Goal: Task Accomplishment & Management: Complete application form

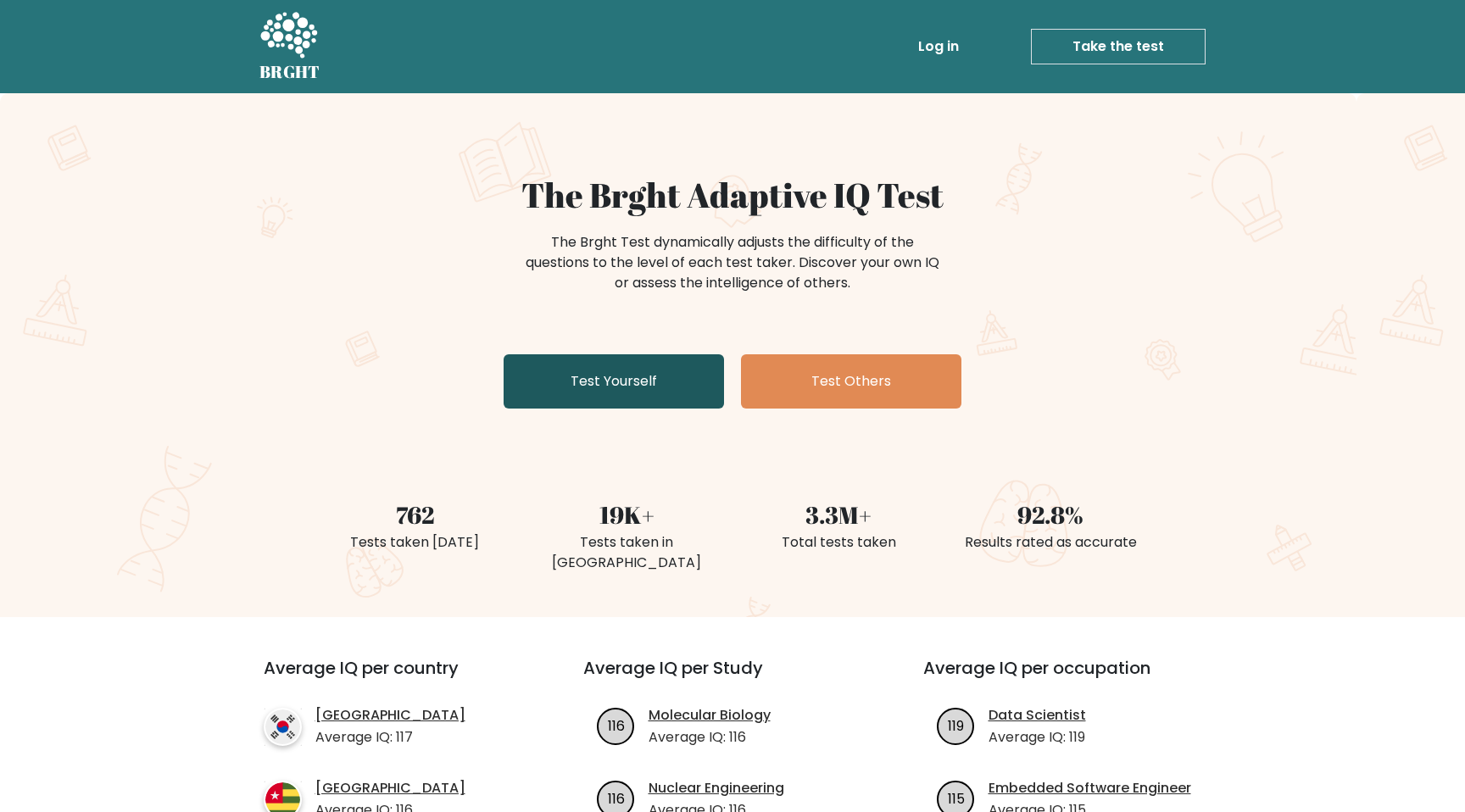
click at [632, 385] on link "Test Yourself" at bounding box center [614, 381] width 220 height 54
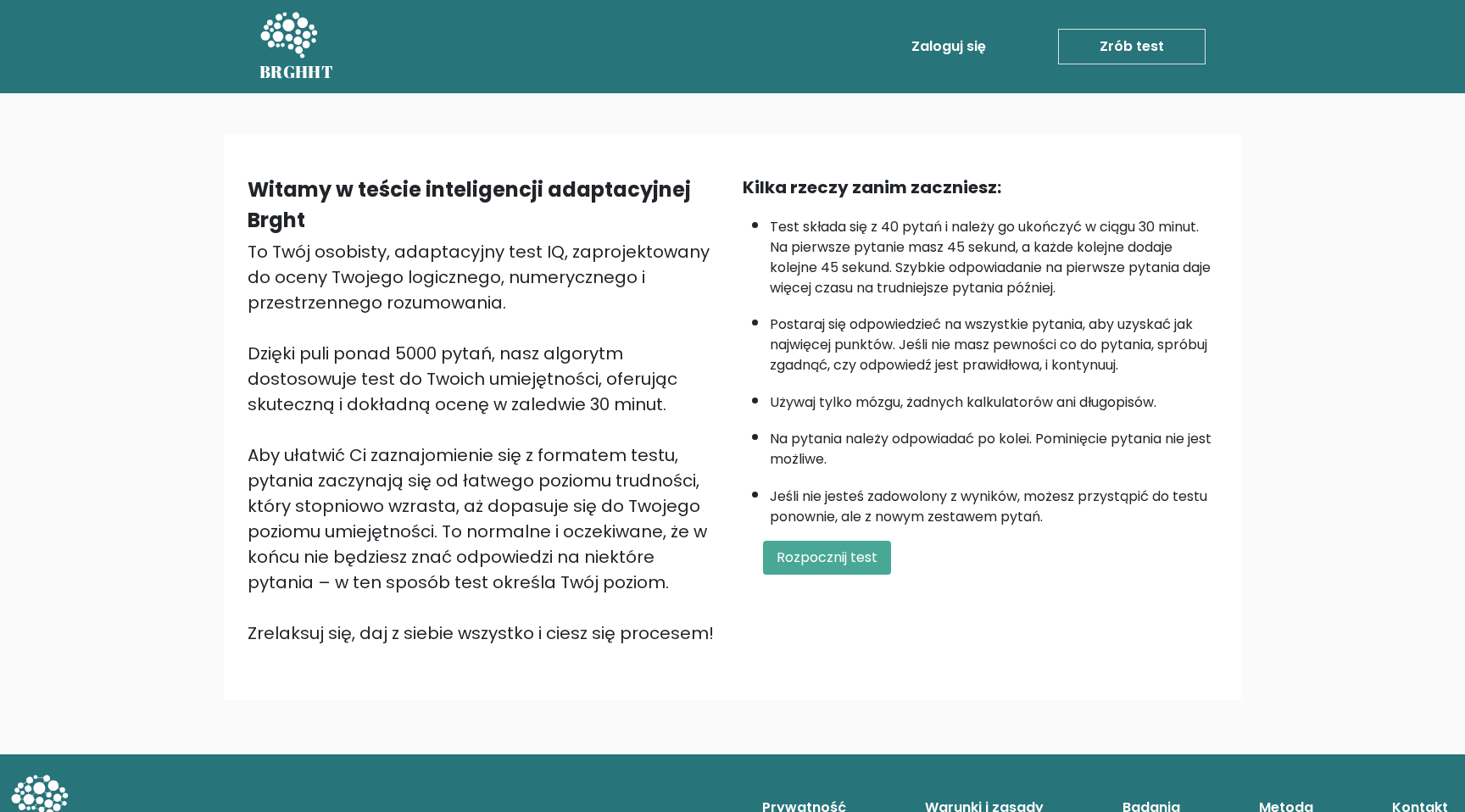
click at [829, 535] on div "Kilka rzeczy zanim zaczniesz: Test składa się z 40 pytań i należy go ukończyć w…" at bounding box center [980, 410] width 495 height 472
click at [815, 558] on font "Rozpocznij test" at bounding box center [827, 557] width 101 height 20
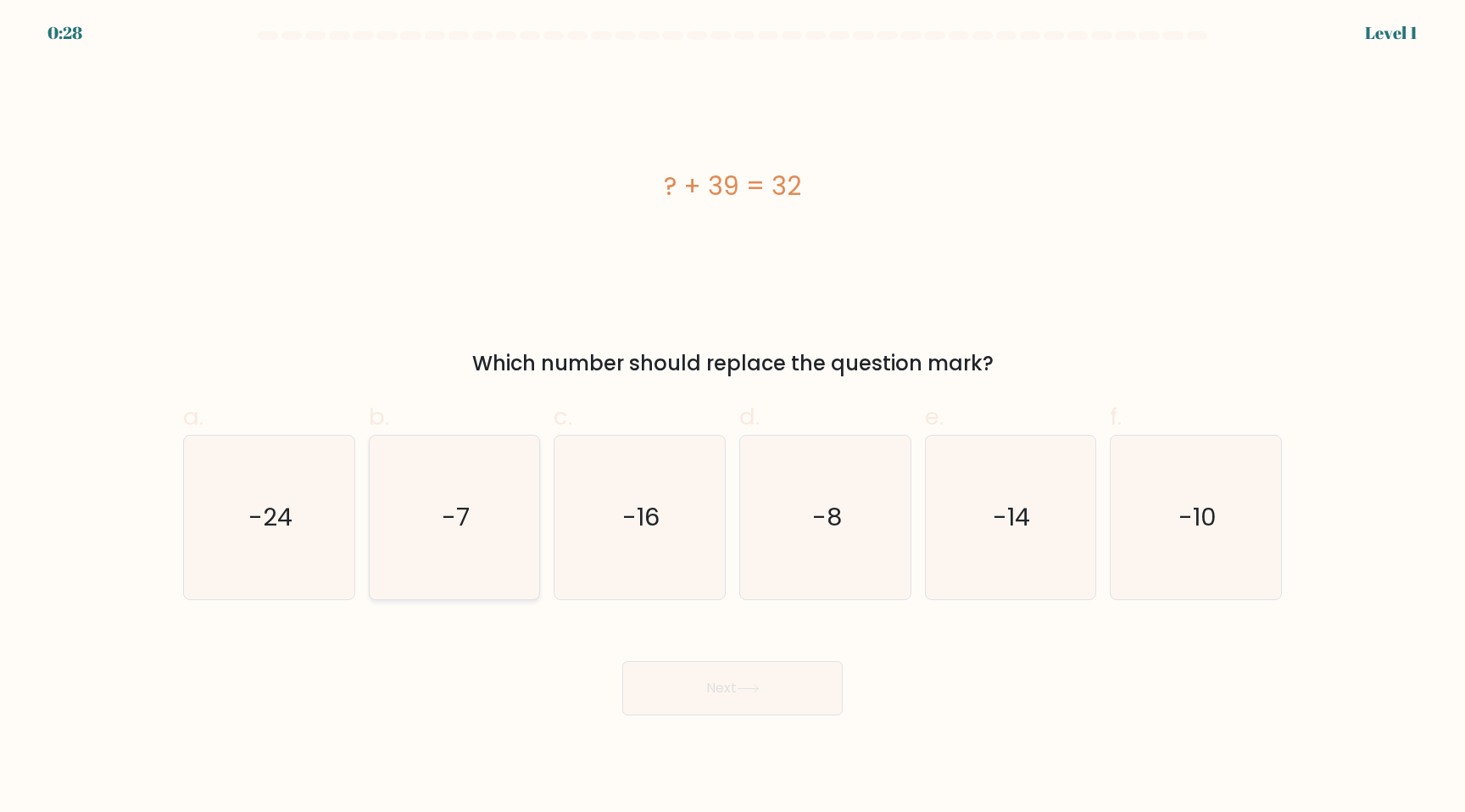
click at [463, 500] on icon "-7" at bounding box center [454, 518] width 163 height 163
click at [732, 417] on input "b. -7" at bounding box center [732, 411] width 1 height 11
radio input "true"
click at [766, 691] on button "Next" at bounding box center [732, 689] width 220 height 54
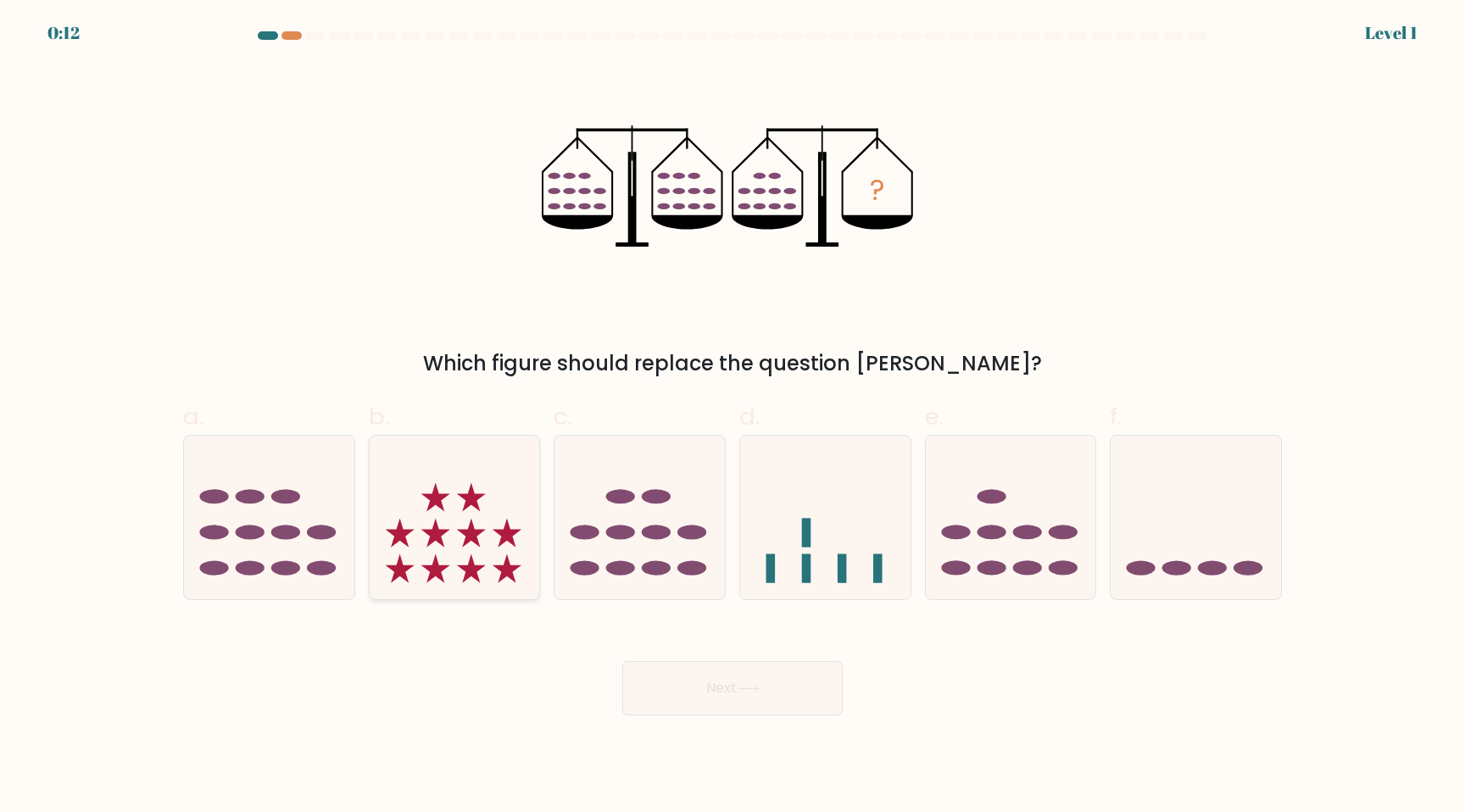
click at [445, 518] on icon at bounding box center [455, 517] width 170 height 140
click at [732, 417] on input "b." at bounding box center [732, 411] width 1 height 11
radio input "true"
click at [681, 689] on button "Next" at bounding box center [732, 689] width 220 height 54
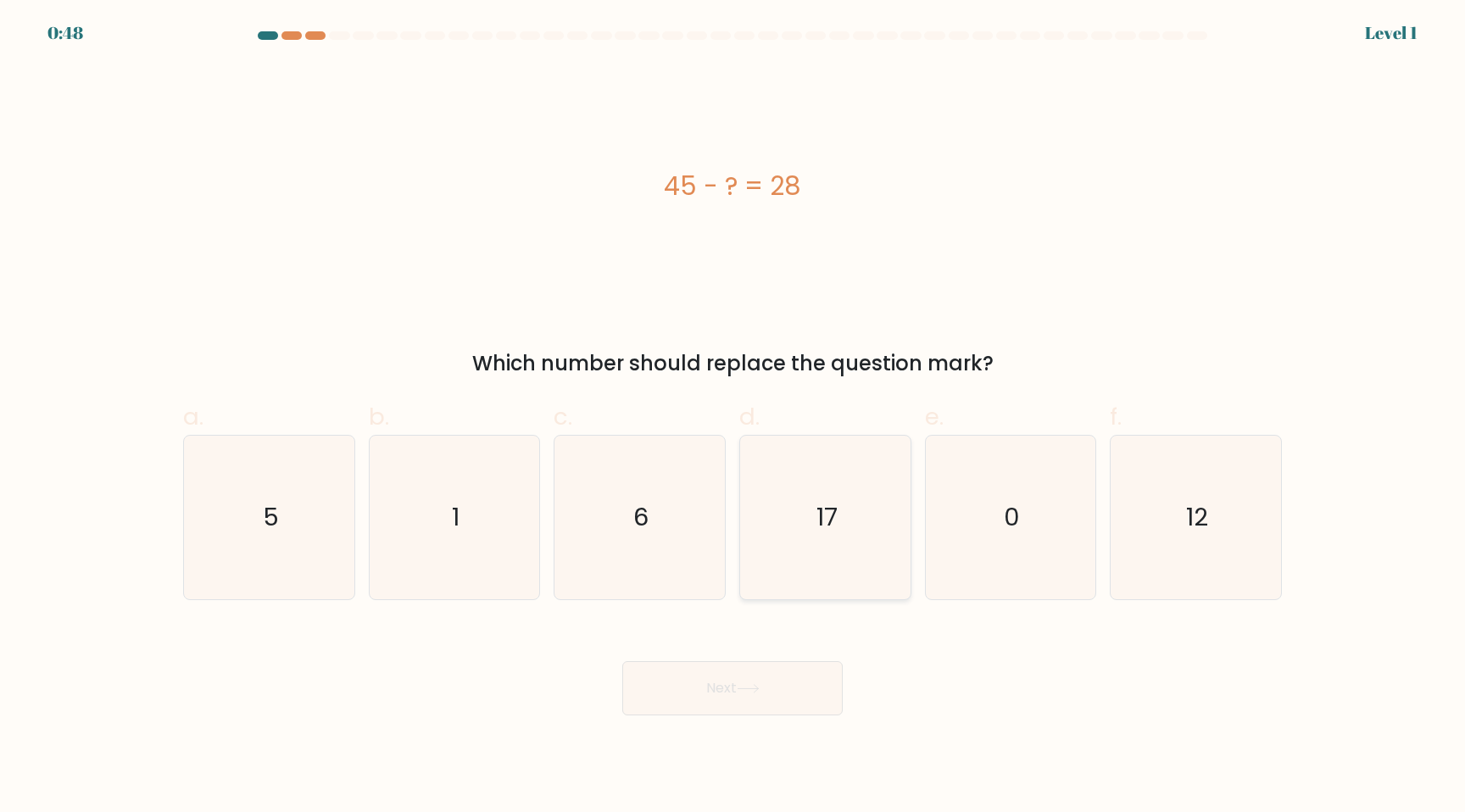
click at [804, 532] on icon "17" at bounding box center [825, 518] width 163 height 163
click at [733, 417] on input "d. 17" at bounding box center [732, 411] width 1 height 11
radio input "true"
click at [751, 684] on icon at bounding box center [747, 689] width 23 height 9
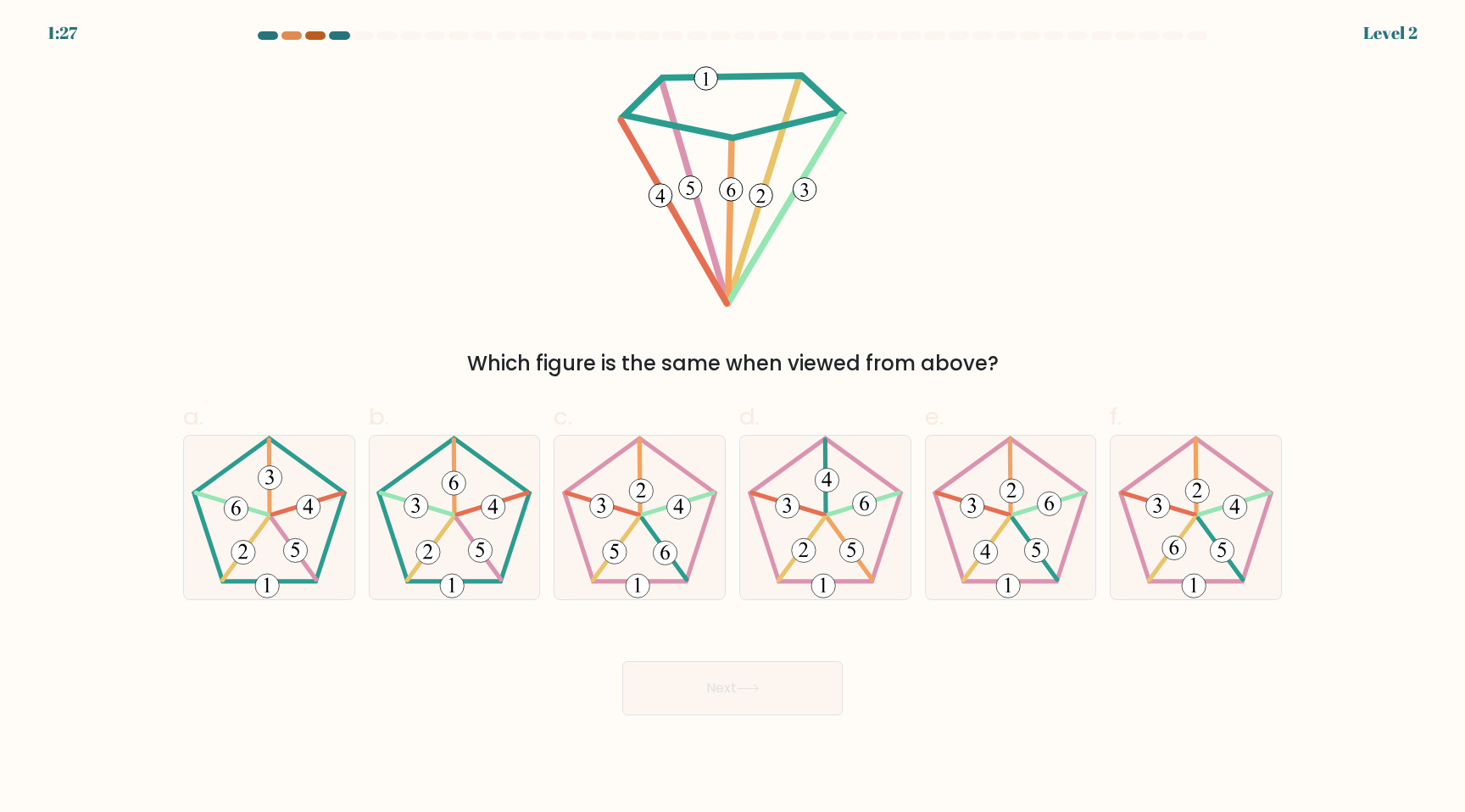
click at [312, 36] on div at bounding box center [316, 36] width 20 height 9
click at [285, 35] on div at bounding box center [292, 36] width 20 height 9
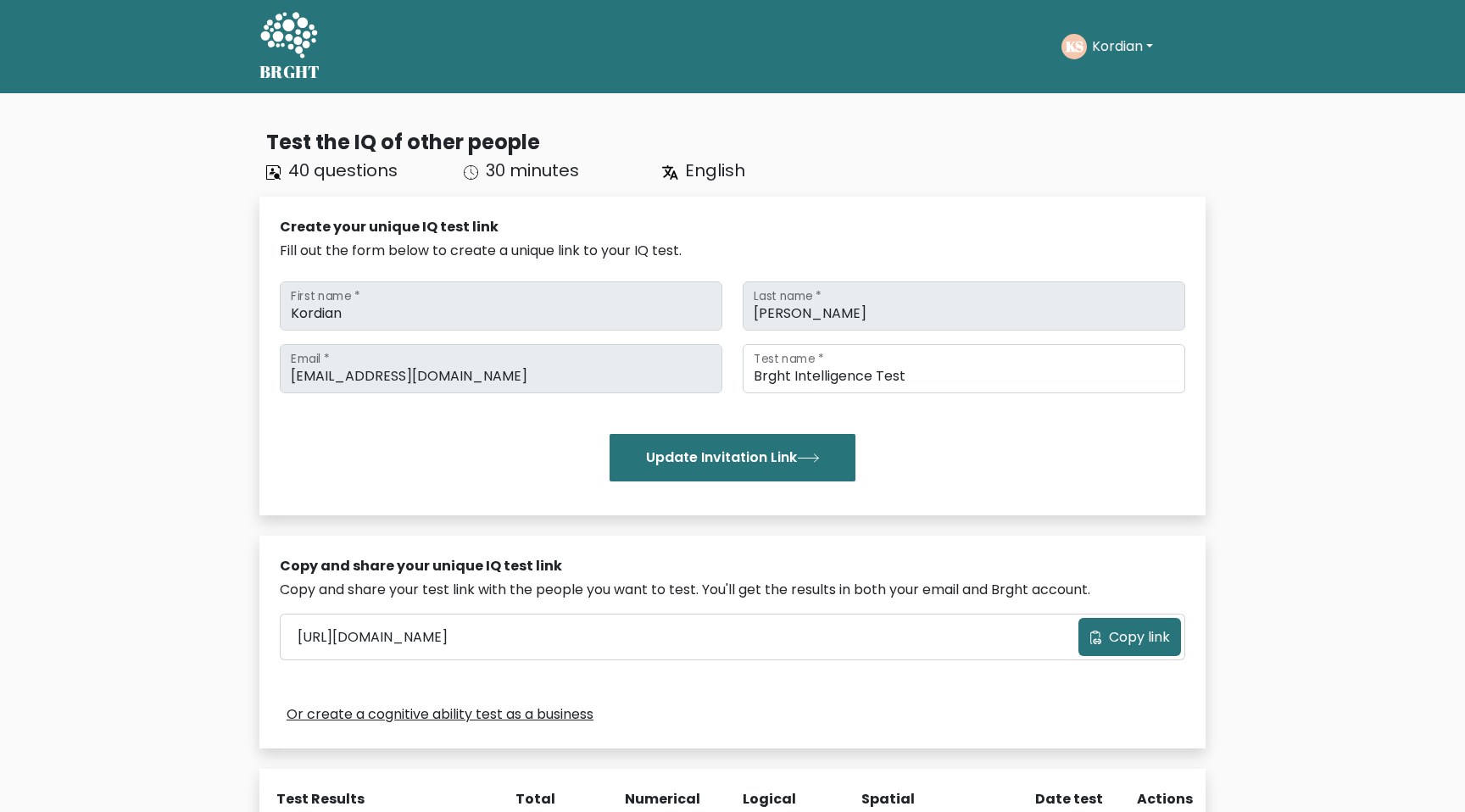
click at [1144, 639] on span "Copy link" at bounding box center [1140, 638] width 61 height 20
click at [496, 174] on span "30 minutes" at bounding box center [533, 170] width 94 height 24
click at [720, 176] on span "English" at bounding box center [715, 170] width 60 height 24
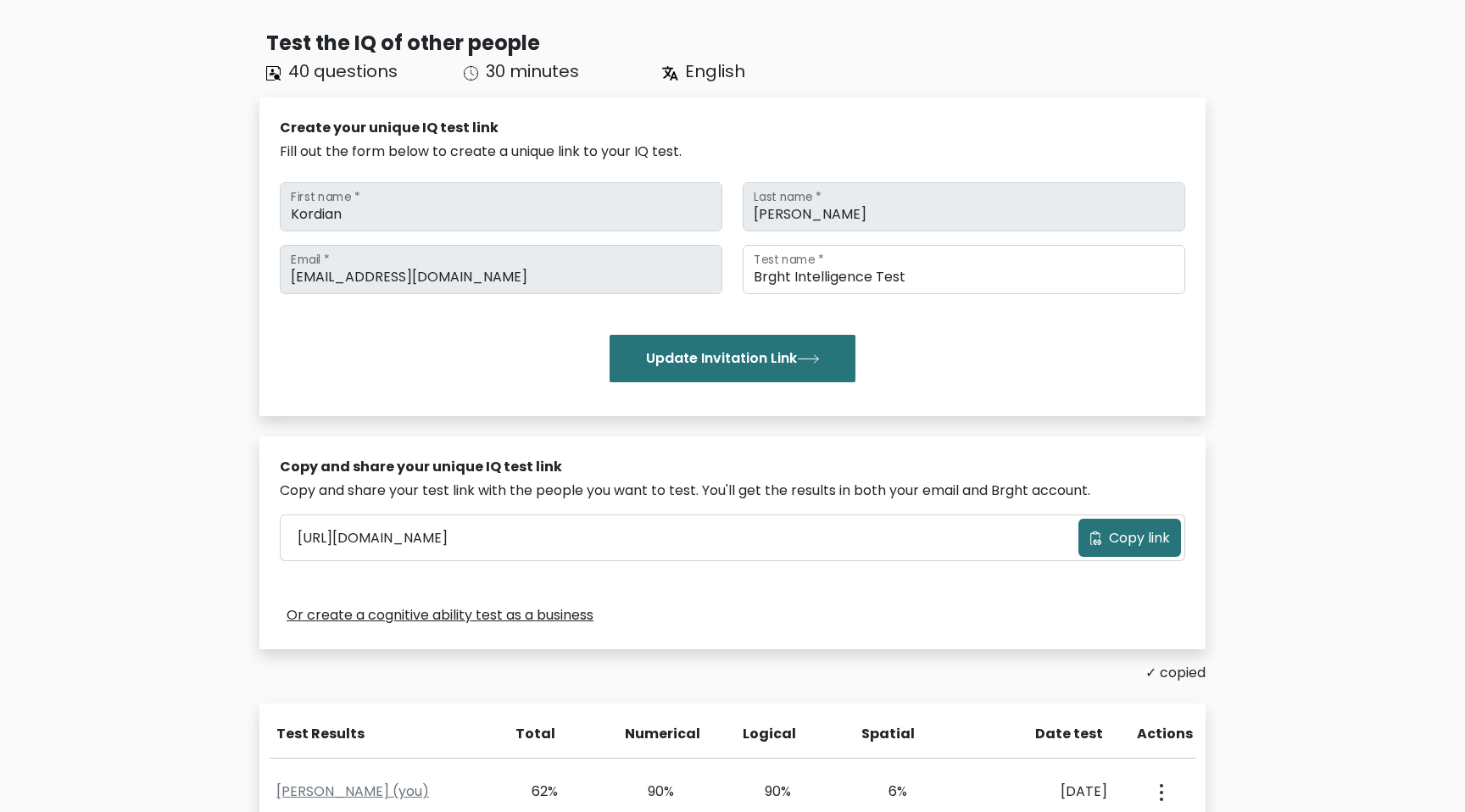
scroll to position [380, 0]
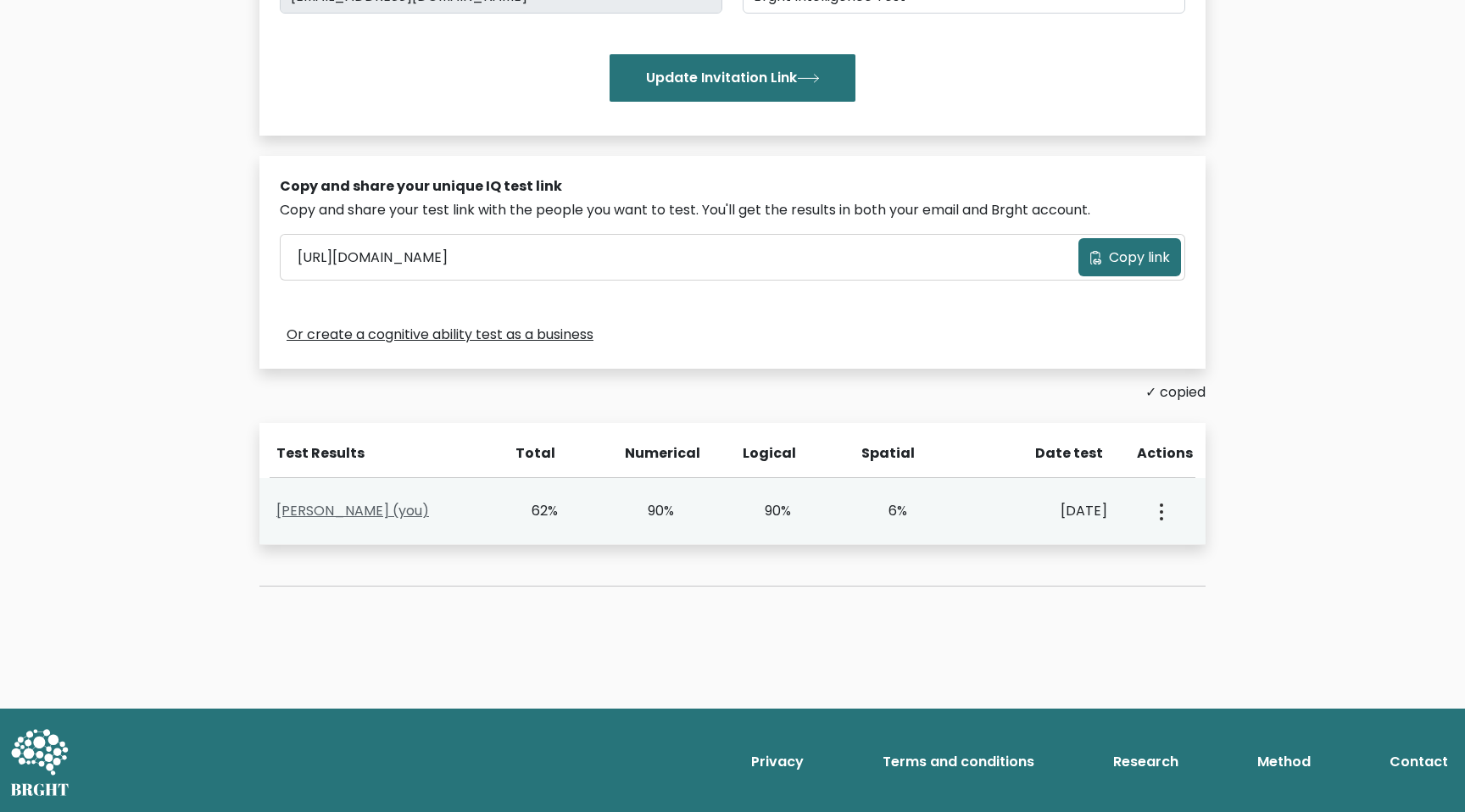
click at [335, 513] on link "[PERSON_NAME] (you)" at bounding box center [352, 511] width 152 height 20
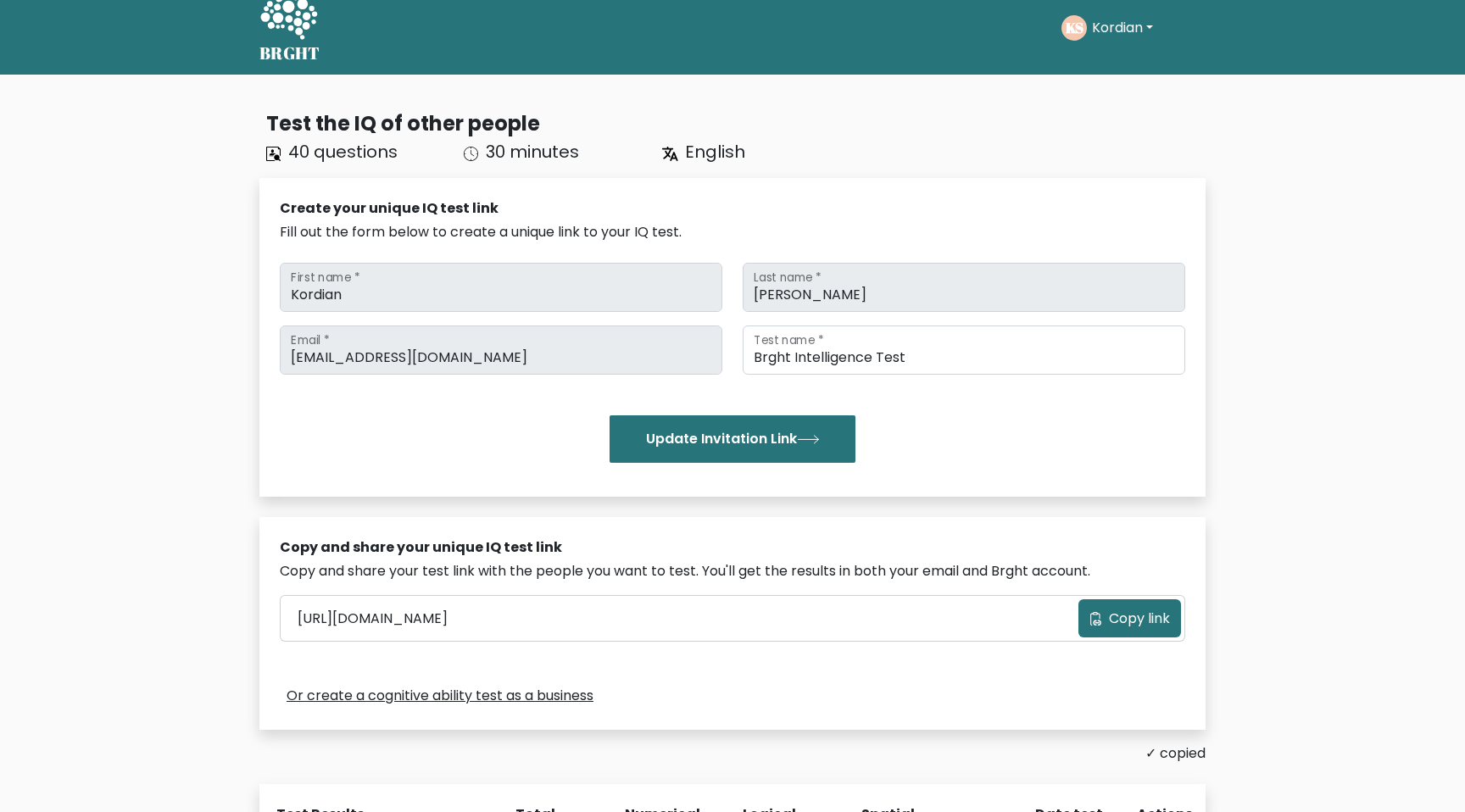
scroll to position [0, 0]
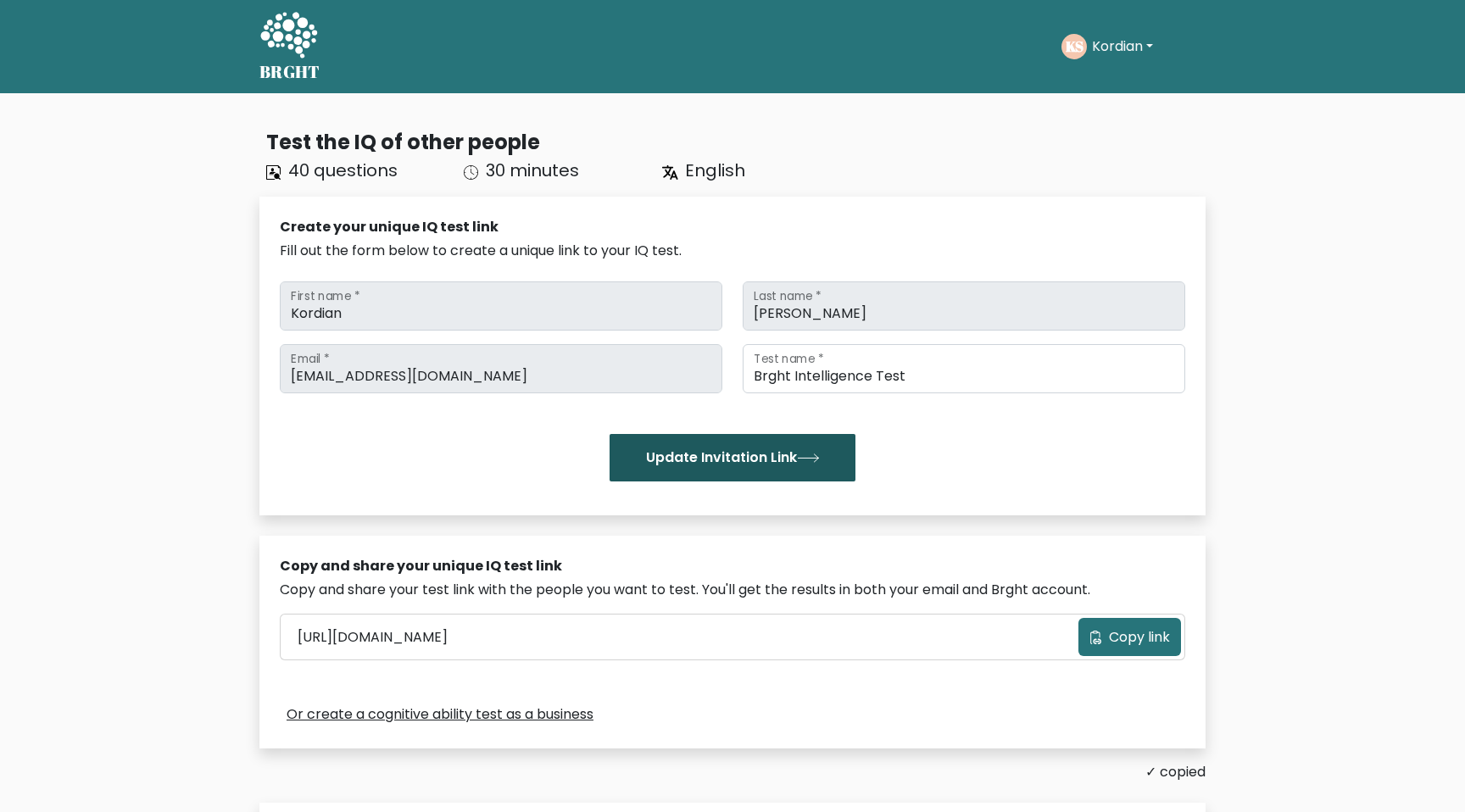
click at [718, 455] on button "Update Invitation Link" at bounding box center [732, 458] width 246 height 48
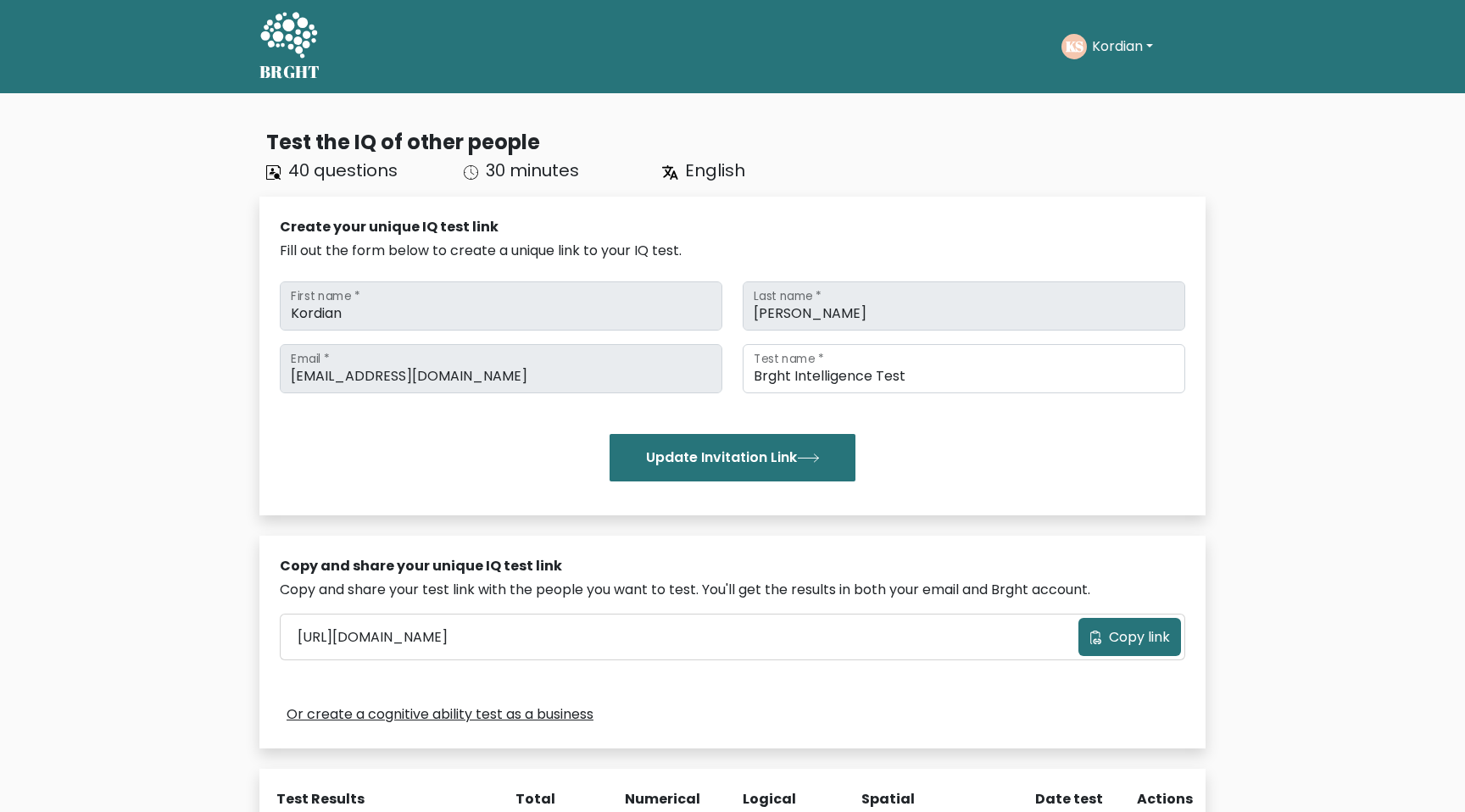
click at [1096, 643] on icon at bounding box center [1096, 638] width 13 height 14
click at [1112, 636] on span "Copy link" at bounding box center [1140, 638] width 61 height 20
